Goal: Task Accomplishment & Management: Manage account settings

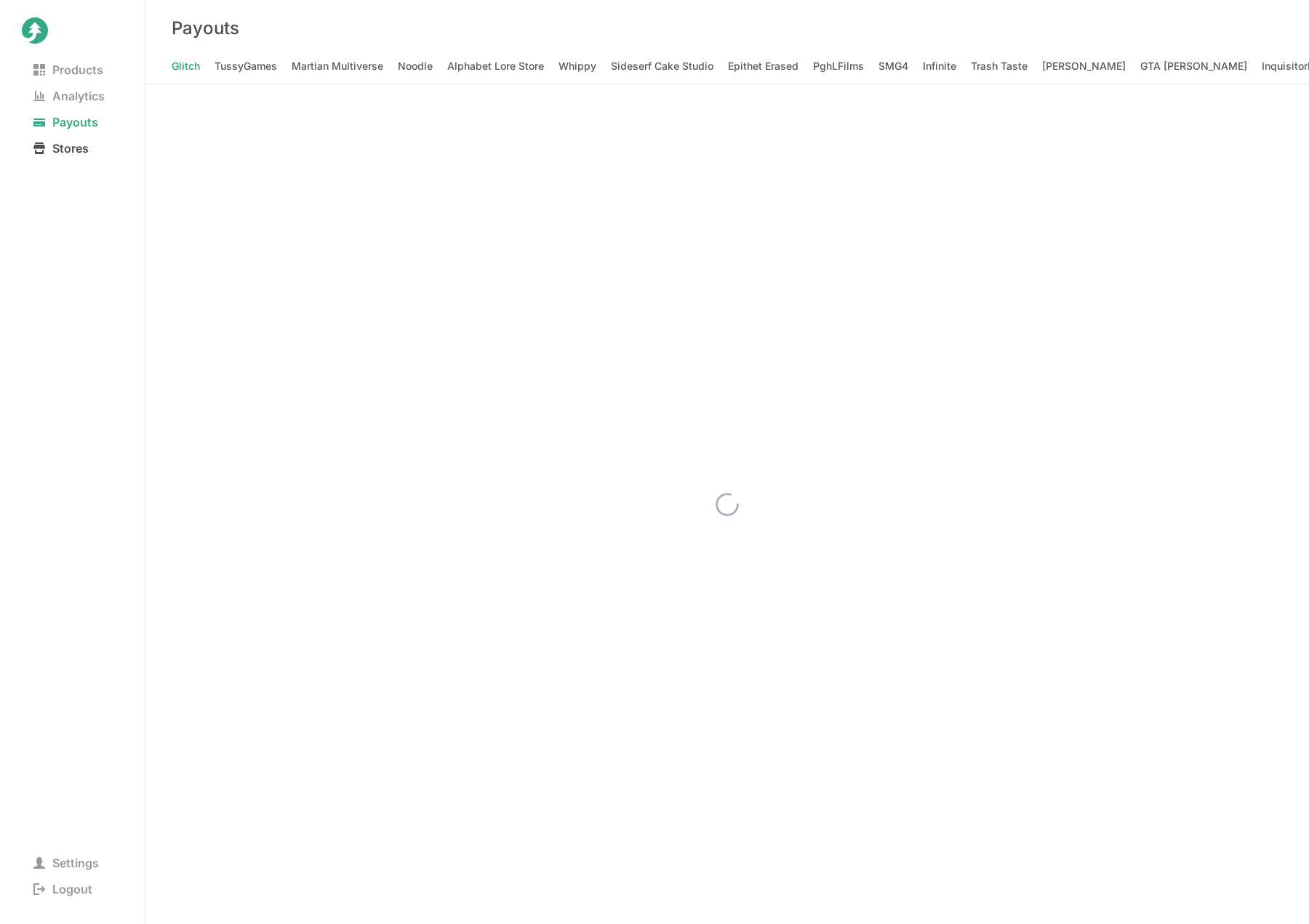
click at [67, 156] on span "Stores" at bounding box center [61, 148] width 78 height 20
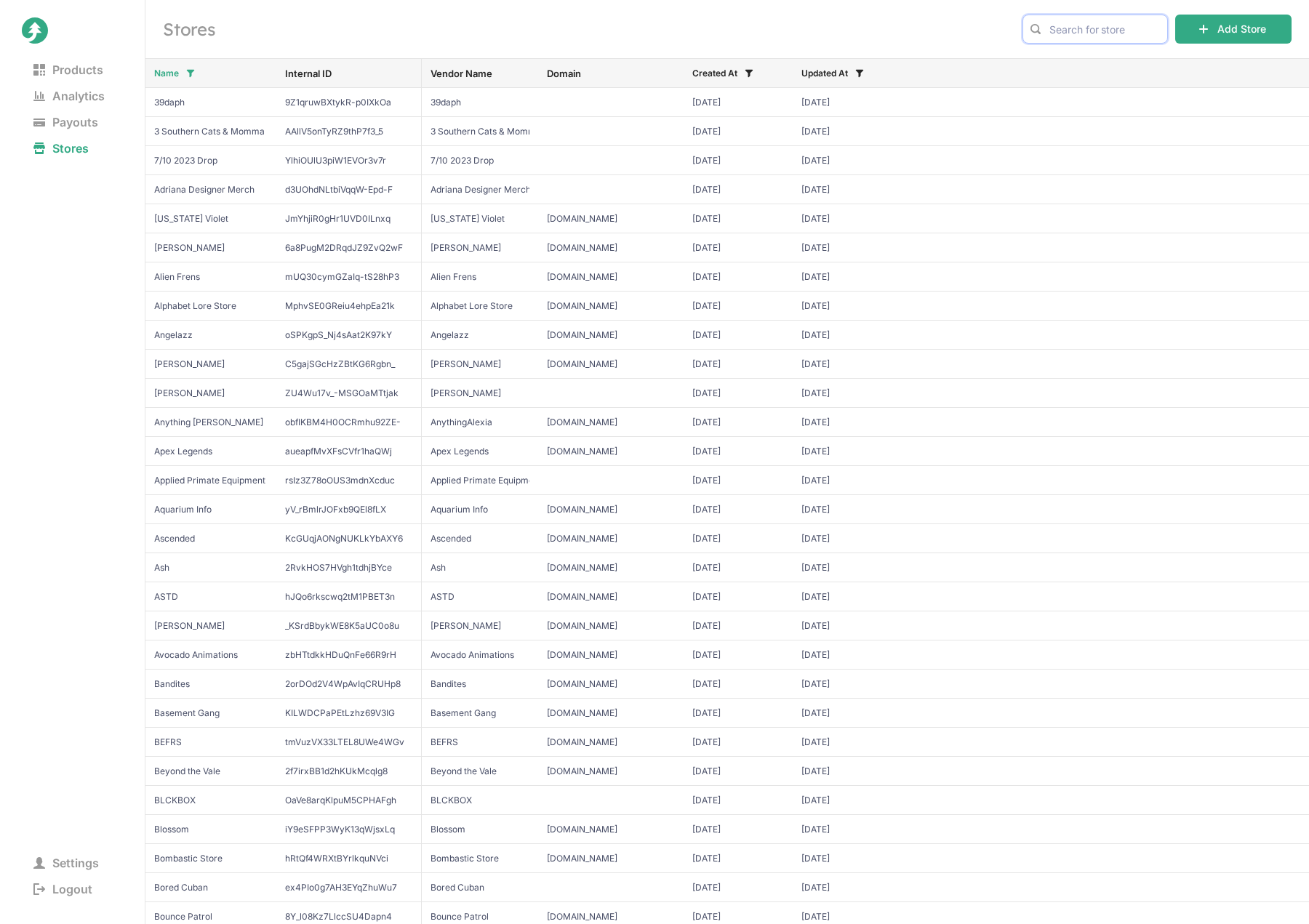
click at [1072, 32] on input "text" at bounding box center [1095, 29] width 146 height 29
type input "apex"
click at [1092, 59] on span "Apex Legends" at bounding box center [1096, 59] width 121 height 14
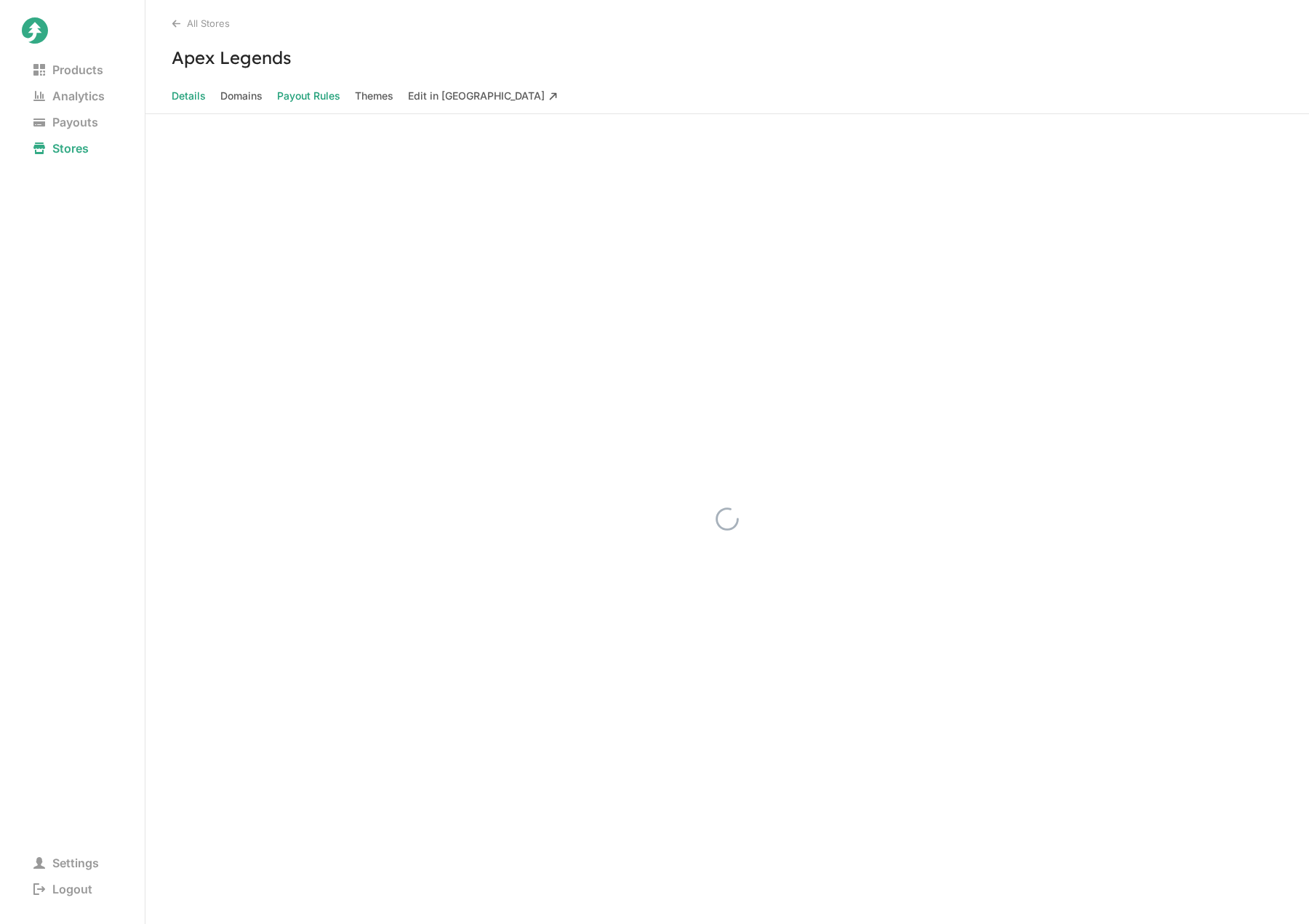
click at [304, 98] on Rules "Payout Rules" at bounding box center [309, 96] width 63 height 20
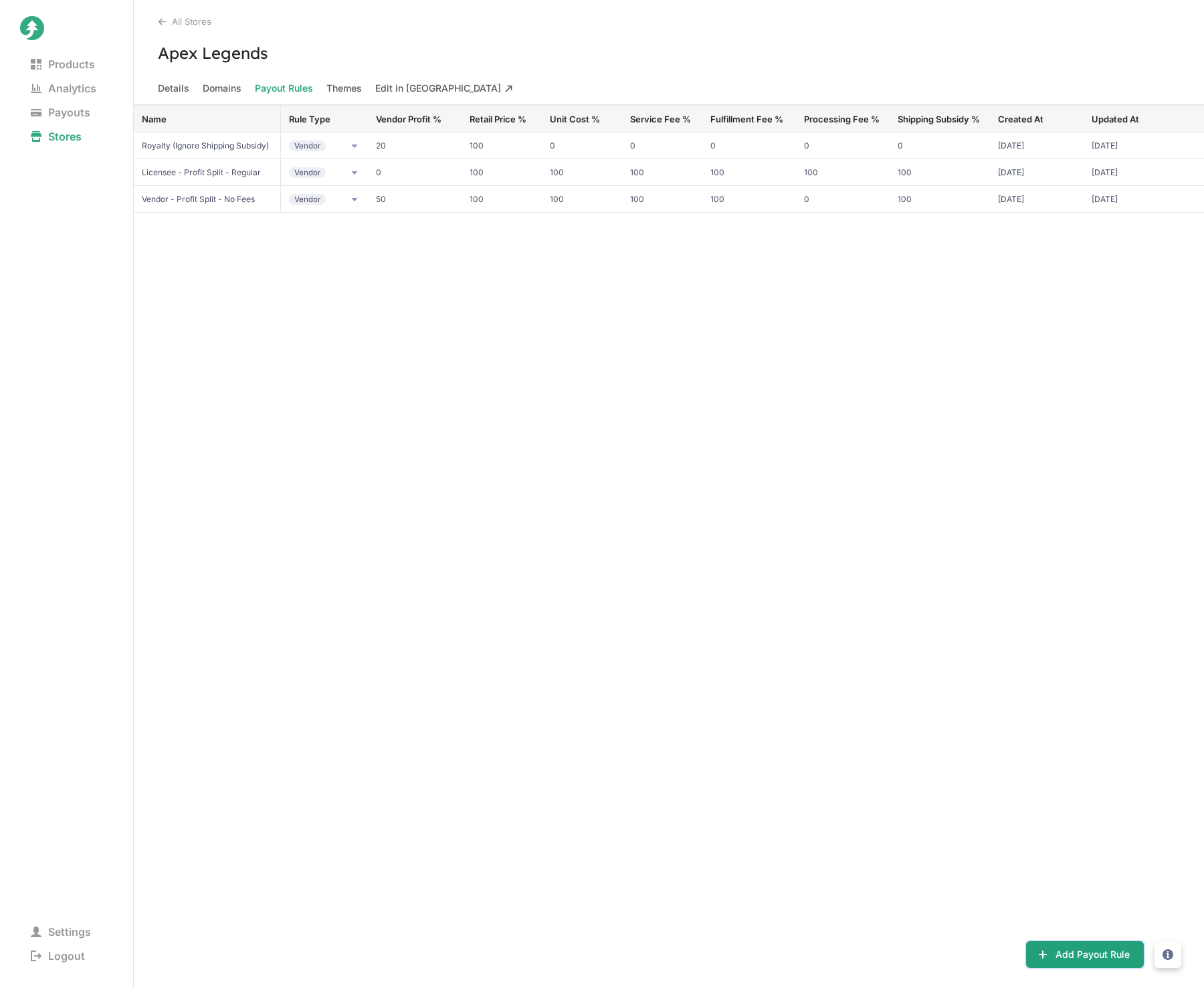
click at [1094, 961] on button "Add Payout Rule" at bounding box center [1086, 954] width 118 height 27
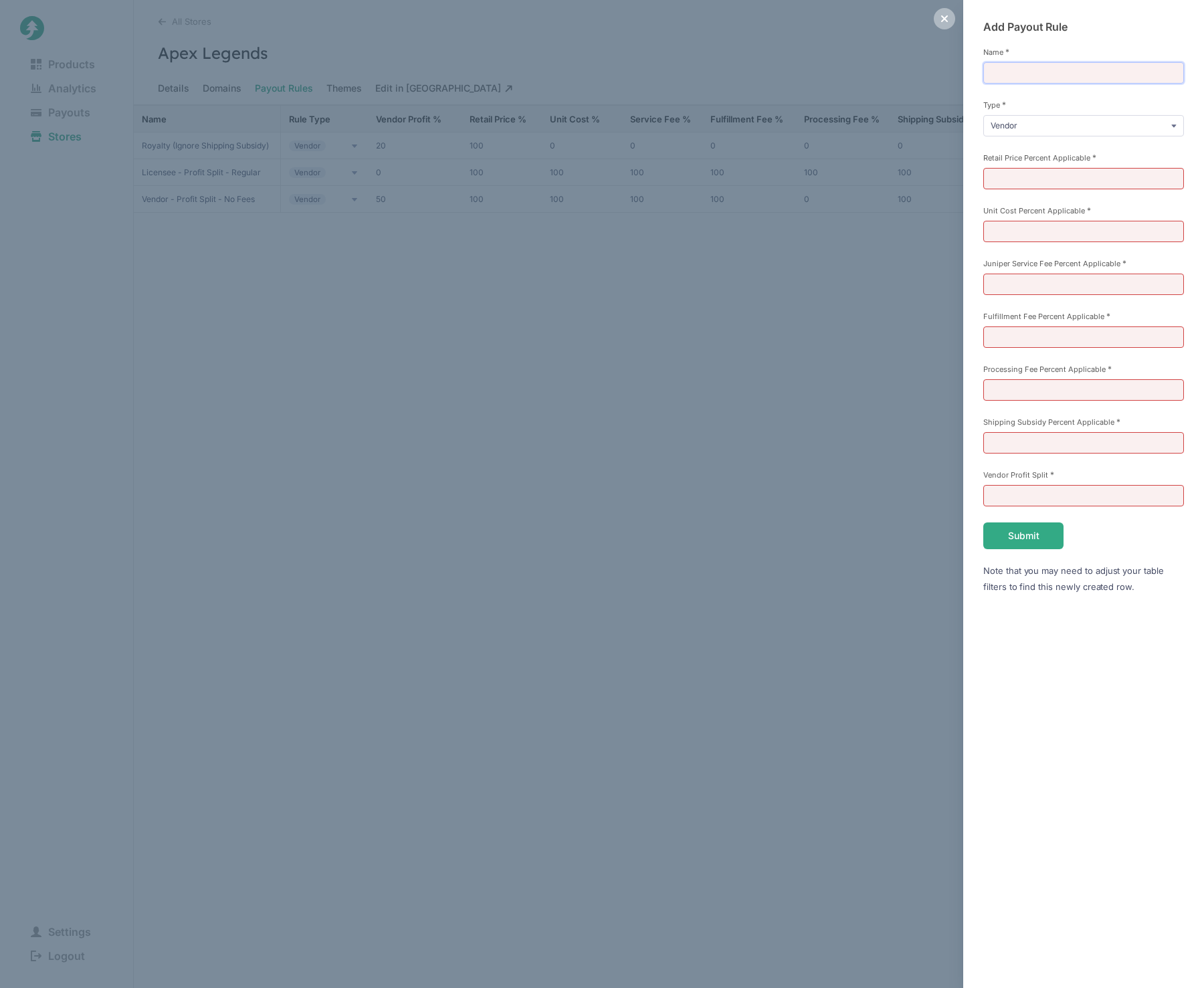
click at [1034, 74] on input "Name *" at bounding box center [1084, 72] width 201 height 21
type input "Vendor - Profit Split - No Fees (80%)"
click at [1083, 134] on select "Vendor Commission Referral" at bounding box center [1084, 125] width 201 height 21
click at [984, 115] on select "Vendor Commission Referral" at bounding box center [1084, 125] width 201 height 21
click at [1031, 180] on input "Retail Price Percent Applicable *" at bounding box center [1084, 178] width 201 height 21
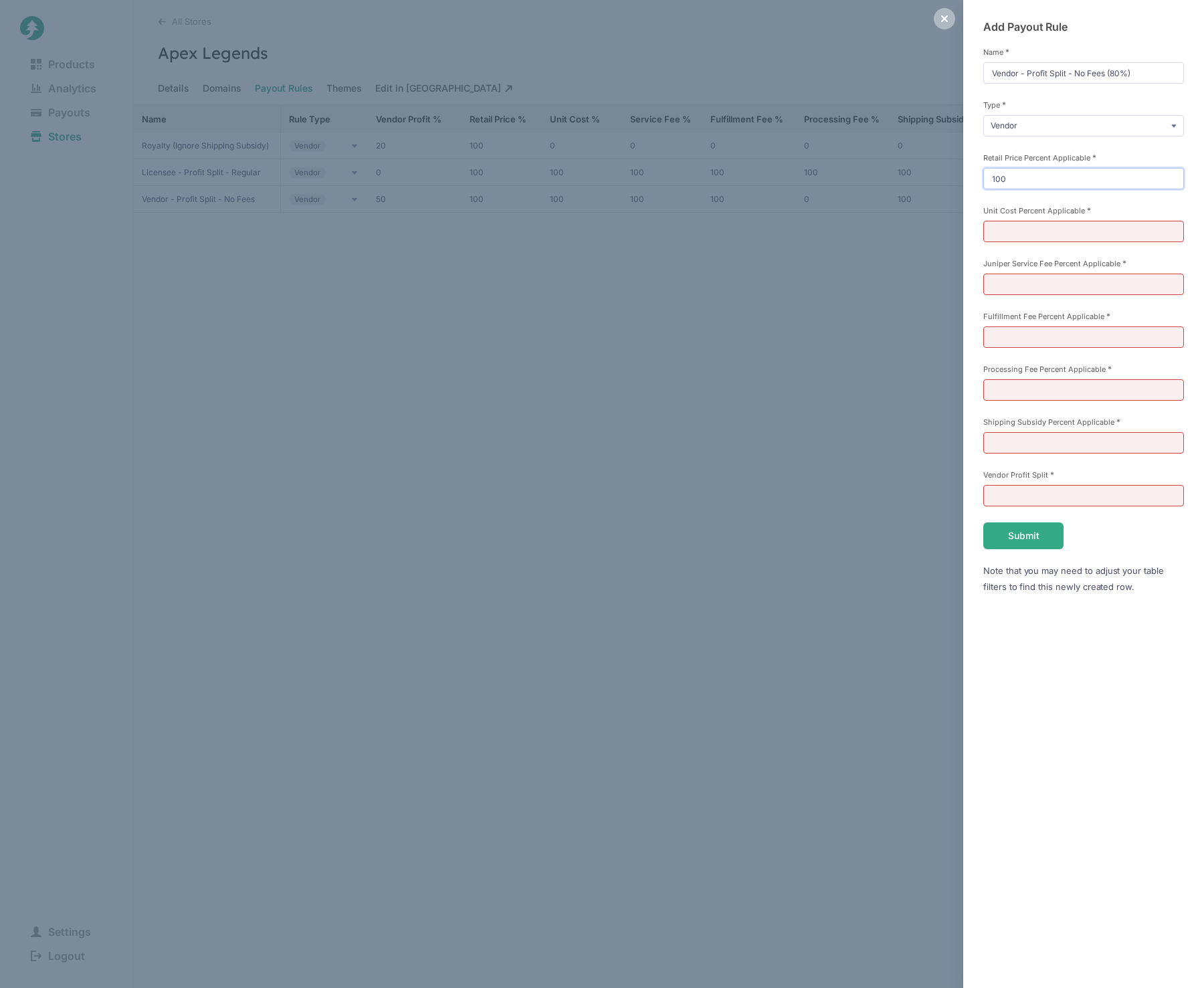
type input "100"
click at [1045, 234] on input "Unit Cost Percent Applicable *" at bounding box center [1084, 231] width 201 height 21
type input "100"
click at [1032, 288] on input "Juniper Service Fee Percent Applicable *" at bounding box center [1084, 284] width 201 height 21
type input "100"
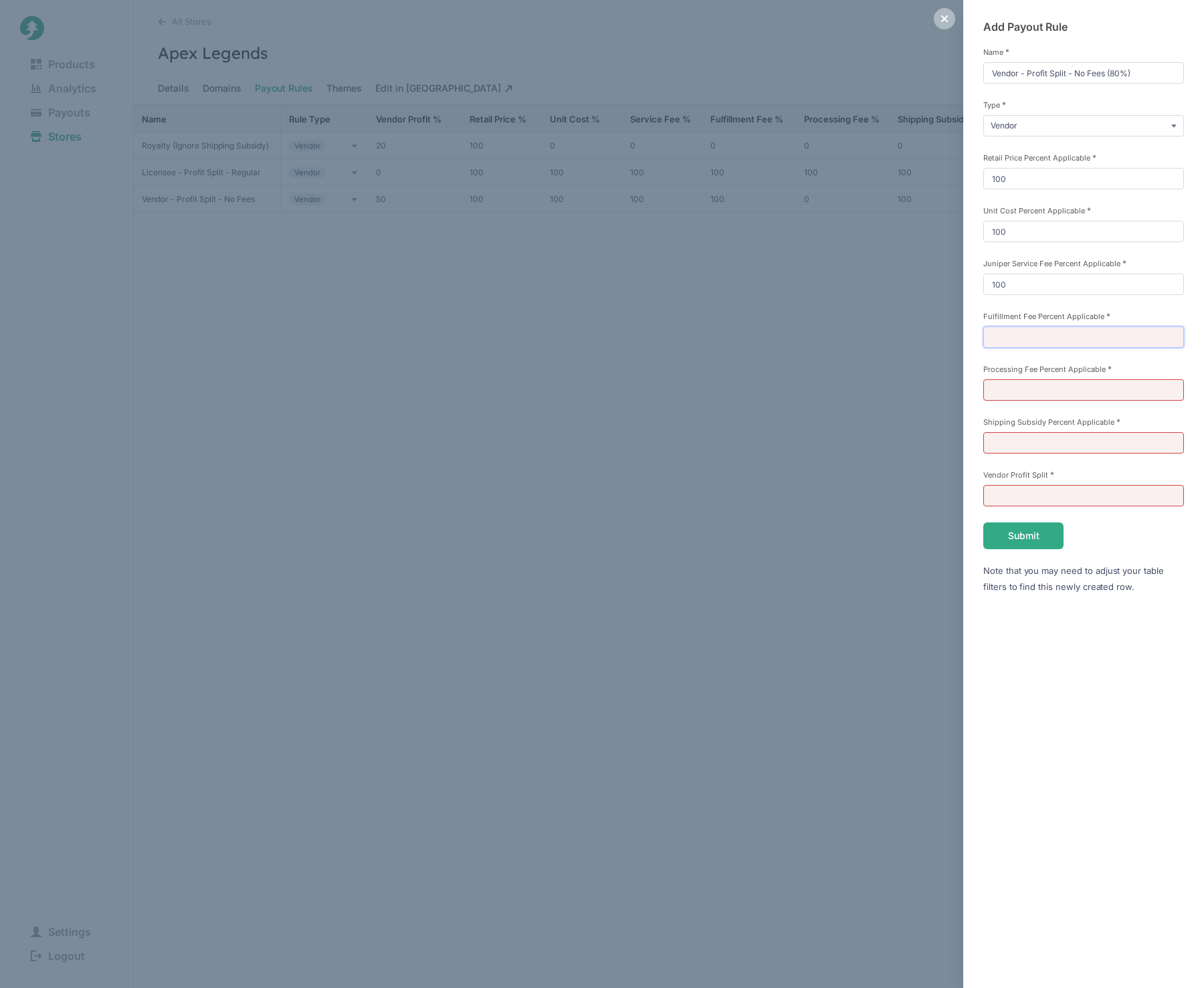
click at [1030, 341] on input "Fulfillment Fee Percent Applicable *" at bounding box center [1084, 336] width 201 height 21
type input "100"
click at [1026, 383] on input "Processing Fee Percent Applicable *" at bounding box center [1084, 390] width 201 height 21
type input "0"
click at [1031, 449] on input "Shipping Subsidy Percent Applicable *" at bounding box center [1084, 442] width 201 height 21
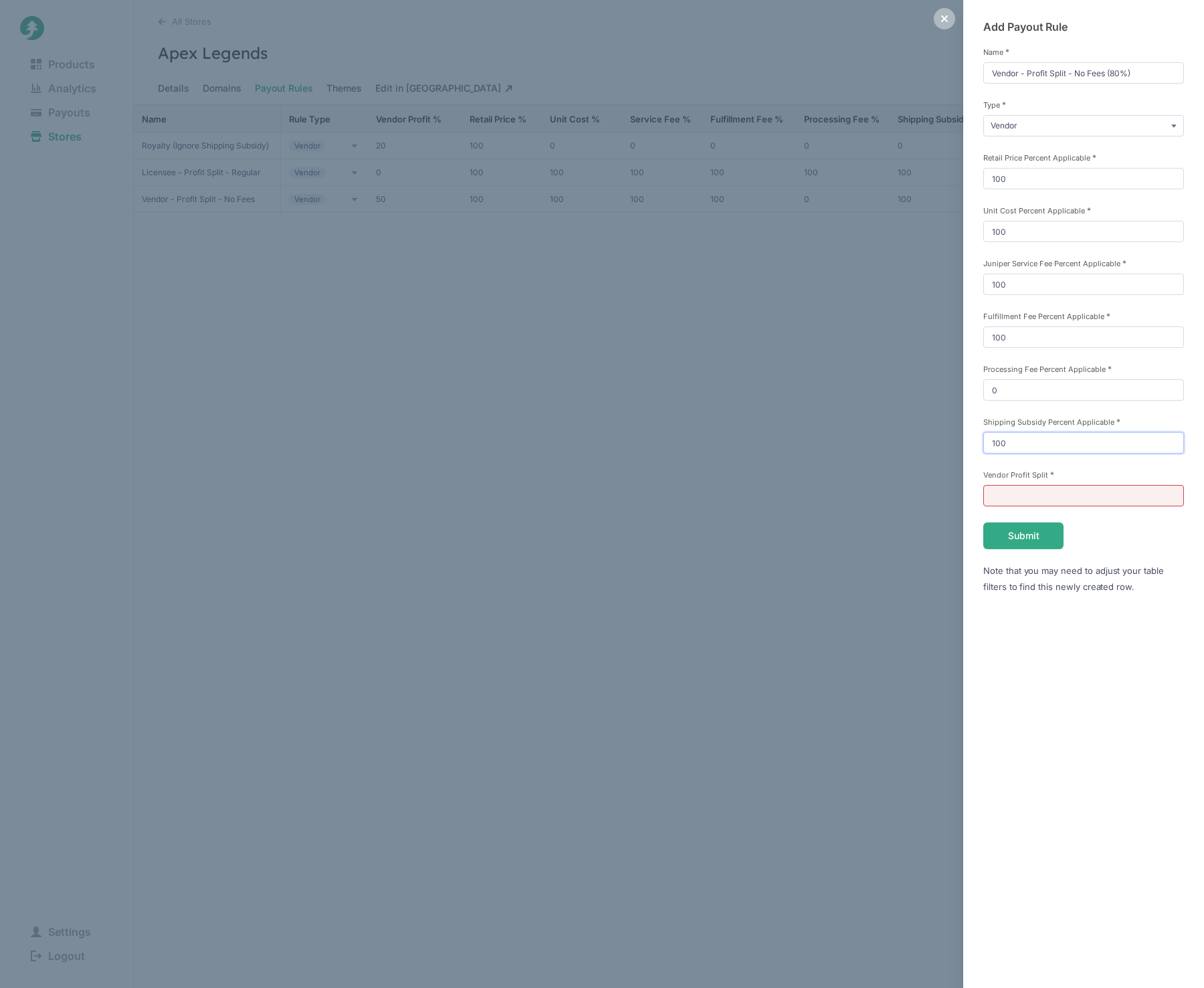
type input "100"
click at [1031, 496] on input "Vendor Profit Split *" at bounding box center [1084, 495] width 201 height 21
type input "80"
click at [1082, 691] on div "Add Payout Rule Name * Vendor - Profit Split - No Fees (80%) Type * Vendor Comm…" at bounding box center [1083, 494] width 241 height 988
click at [1022, 537] on button "Submit" at bounding box center [1024, 536] width 80 height 27
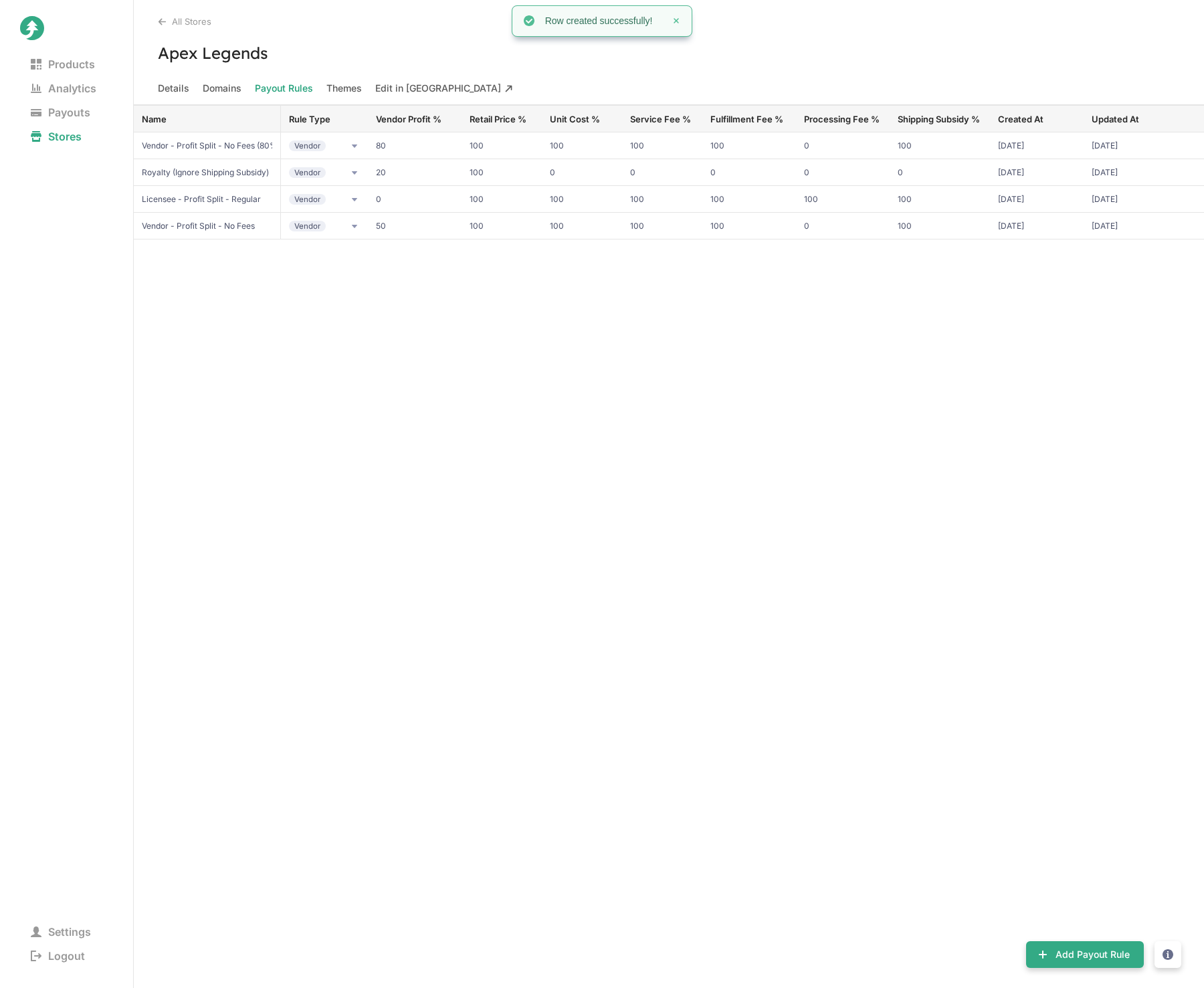
click at [857, 471] on div "Name Rule Type Vendor Profit % Retail Price % Unit Cost % Service Fee % Fulfill…" at bounding box center [669, 547] width 1071 height 883
